Goal: Contribute content: Contribute content

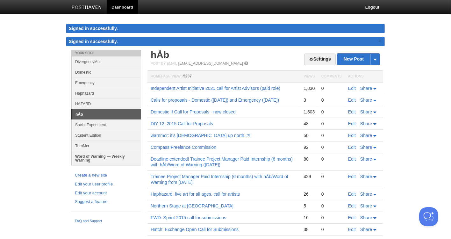
click at [116, 156] on link "Word of Warning — Weekly Warning" at bounding box center [106, 158] width 69 height 14
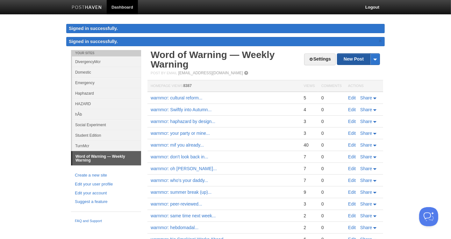
click at [357, 59] on link "New Post" at bounding box center [359, 59] width 42 height 11
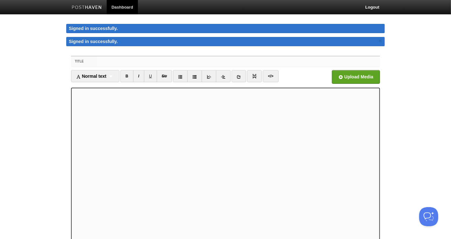
click at [157, 60] on input "Title" at bounding box center [238, 61] width 283 height 10
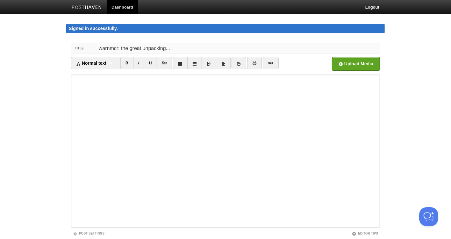
type input "warnmcr: the great unpacking..."
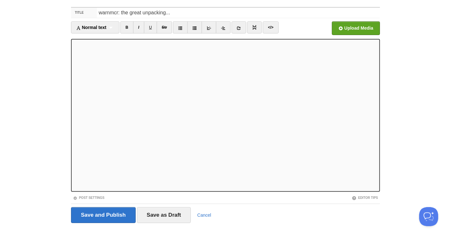
scroll to position [41, 0]
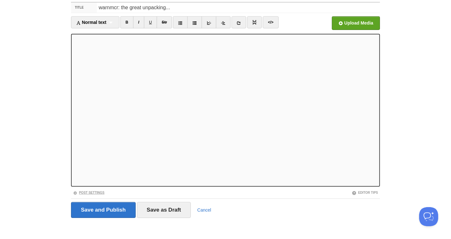
click at [89, 192] on link "Post Settings" at bounding box center [89, 193] width 32 height 4
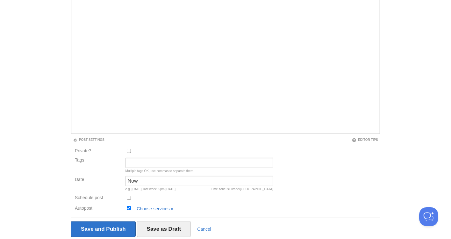
scroll to position [96, 0]
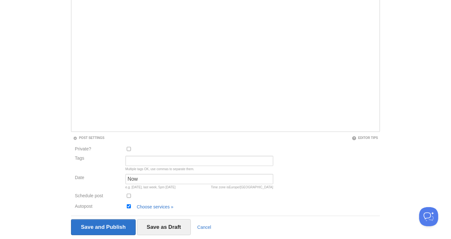
click at [130, 198] on div at bounding box center [200, 197] width 152 height 11
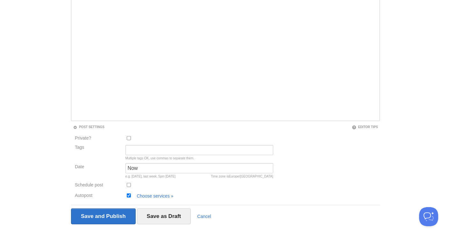
scroll to position [113, 0]
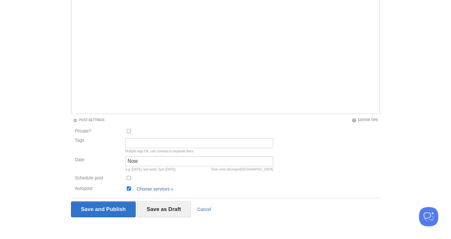
click at [137, 150] on div "Multiple tags OK, use commas to separate them." at bounding box center [200, 151] width 148 height 3
click at [127, 178] on input "Schedule post" at bounding box center [129, 178] width 4 height 4
checkbox input "true"
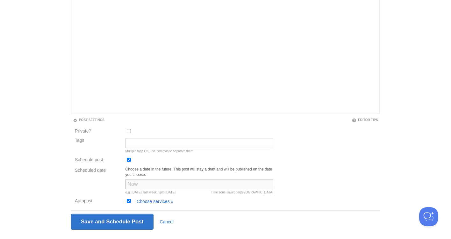
click at [134, 182] on input "Scheduled date" at bounding box center [200, 184] width 148 height 10
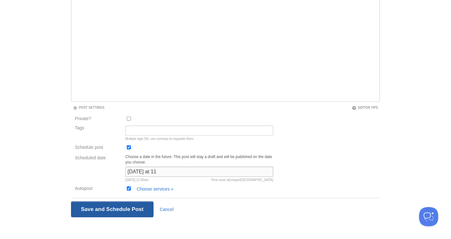
type input "[DATE] at 11"
click at [114, 206] on input "Save and Publish" at bounding box center [112, 209] width 83 height 16
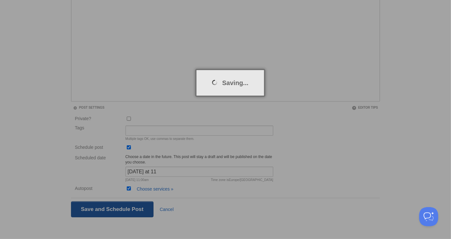
scroll to position [36, 0]
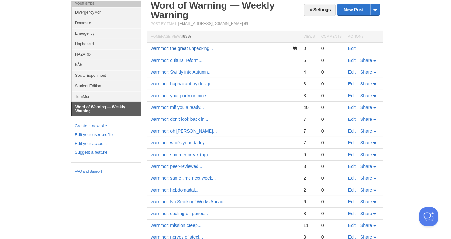
click at [192, 46] on link "warnmcr: the great unpacking..." at bounding box center [182, 48] width 62 height 5
